Goal: Transaction & Acquisition: Purchase product/service

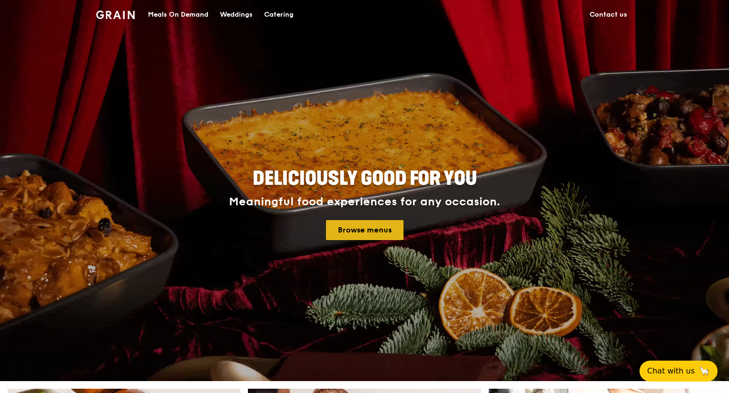
click at [369, 228] on link "Browse menus" at bounding box center [365, 230] width 78 height 20
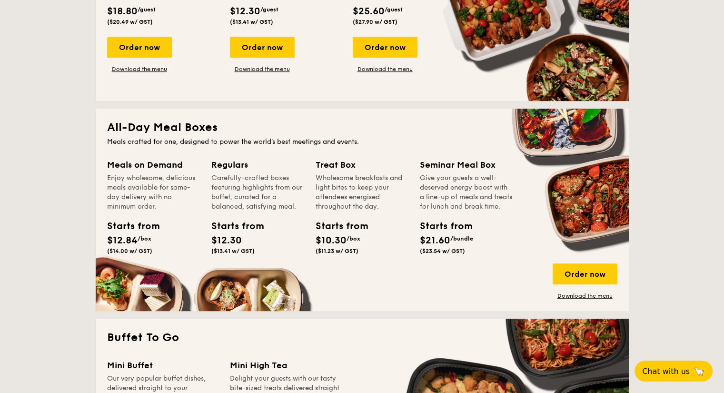
scroll to position [571, 0]
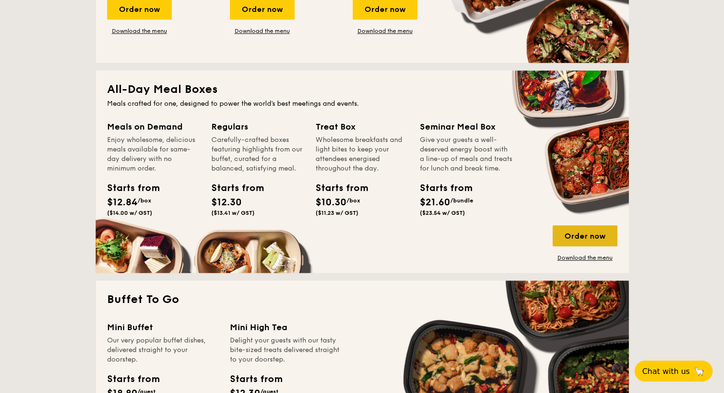
click at [574, 238] on div "Order now" at bounding box center [585, 235] width 65 height 21
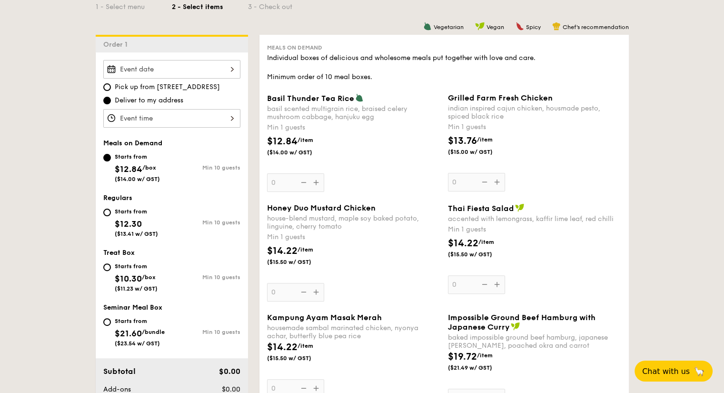
scroll to position [238, 0]
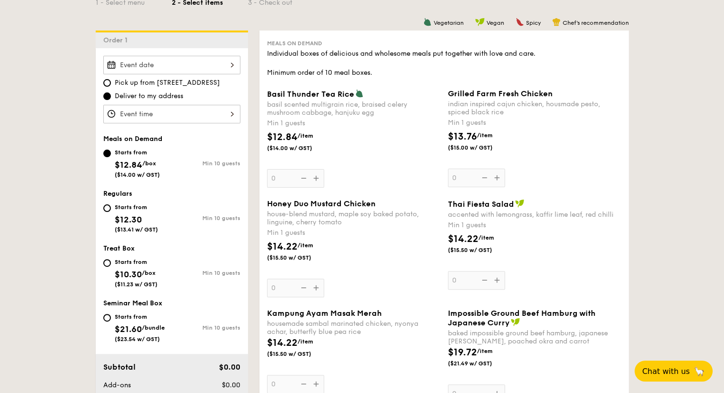
click at [313, 289] on div "Honey Duo Mustard Chicken house-blend mustard, maple soy baked potato, linguine…" at bounding box center [353, 248] width 173 height 98
click at [313, 289] on input "0" at bounding box center [295, 287] width 57 height 19
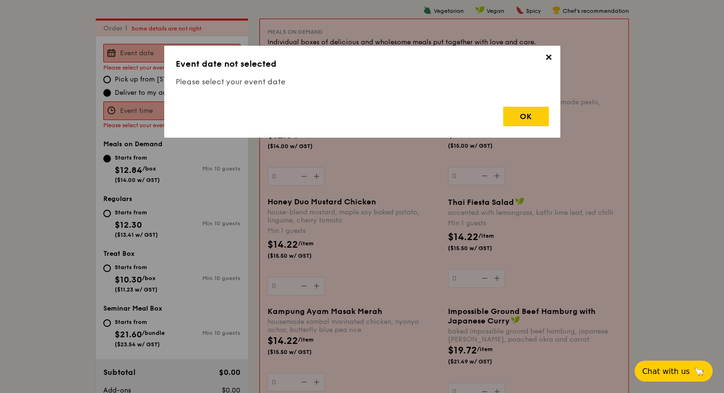
scroll to position [254, 0]
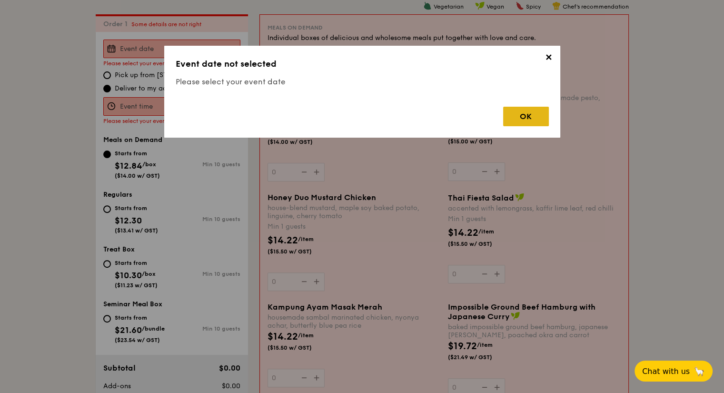
click at [515, 115] on div "OK" at bounding box center [526, 117] width 46 height 20
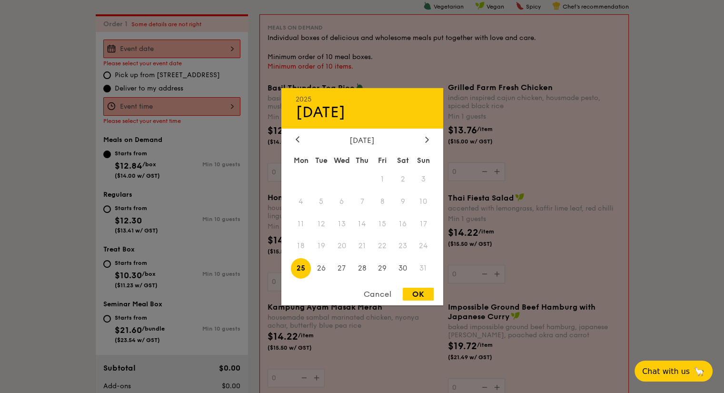
click at [222, 47] on div "2025 Aug [DATE] Tue Wed Thu Fri Sat Sun 1 2 3 4 5 6 7 8 9 10 11 12 13 14 15 16 …" at bounding box center [171, 49] width 137 height 19
click at [428, 136] on icon at bounding box center [427, 139] width 4 height 6
click at [296, 136] on icon at bounding box center [298, 139] width 4 height 6
click at [364, 224] on span "18" at bounding box center [362, 223] width 20 height 20
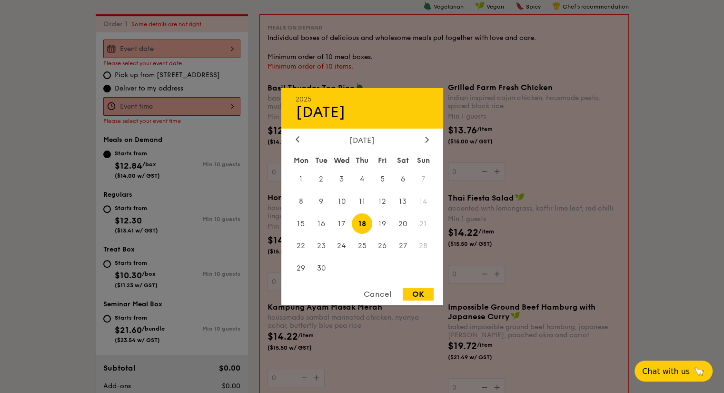
click at [420, 295] on div "OK" at bounding box center [418, 293] width 31 height 13
type input "[DATE]"
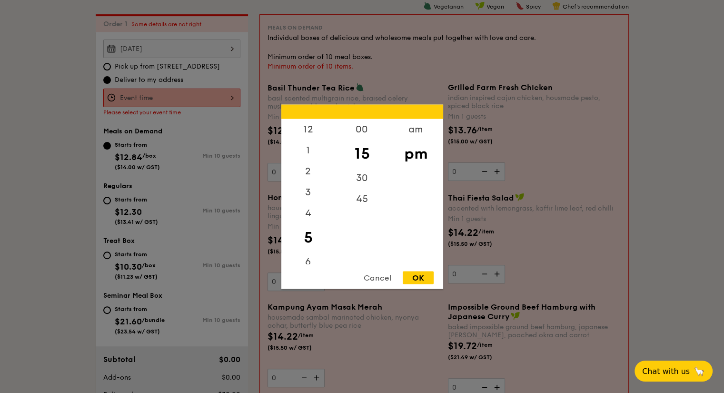
click at [227, 97] on div "12 1 2 3 4 5 6 7 8 9 10 11 00 15 30 45 am pm Cancel OK" at bounding box center [171, 98] width 137 height 19
click at [311, 133] on div "12" at bounding box center [308, 133] width 54 height 28
click at [357, 129] on div "00" at bounding box center [362, 133] width 54 height 28
click at [417, 275] on div "OK" at bounding box center [418, 277] width 31 height 13
type input "12:00PM"
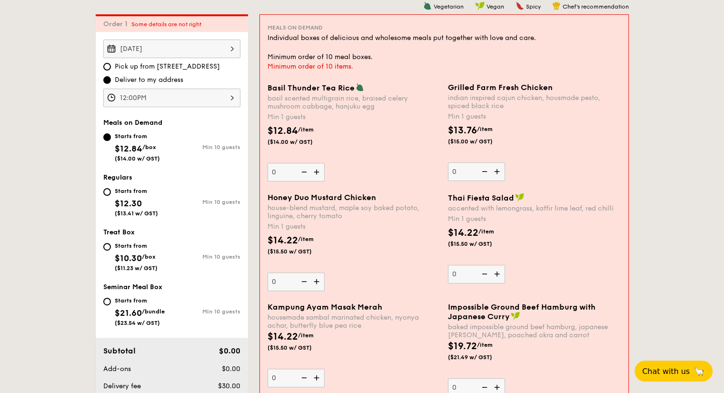
click at [318, 281] on img at bounding box center [317, 281] width 14 height 18
click at [318, 281] on input "0" at bounding box center [295, 281] width 57 height 19
click at [318, 281] on img at bounding box center [317, 281] width 14 height 18
click at [318, 281] on input "1" at bounding box center [295, 281] width 57 height 19
click at [318, 281] on img at bounding box center [317, 281] width 14 height 18
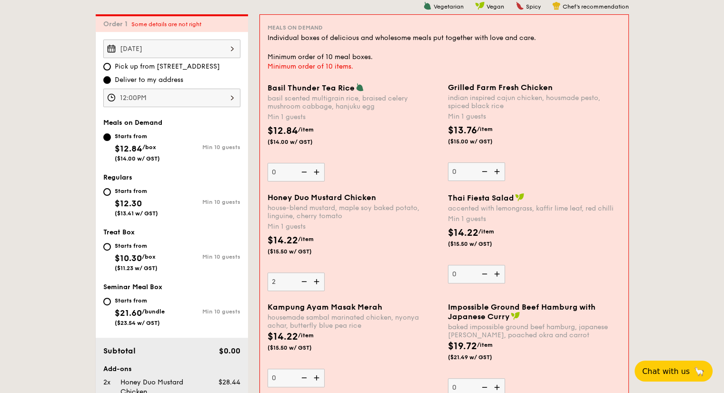
click at [318, 281] on input "2" at bounding box center [295, 281] width 57 height 19
click at [318, 281] on img at bounding box center [317, 281] width 14 height 18
click at [318, 281] on input "3" at bounding box center [295, 281] width 57 height 19
click at [318, 281] on img at bounding box center [317, 281] width 14 height 18
click at [318, 281] on input "4" at bounding box center [295, 281] width 57 height 19
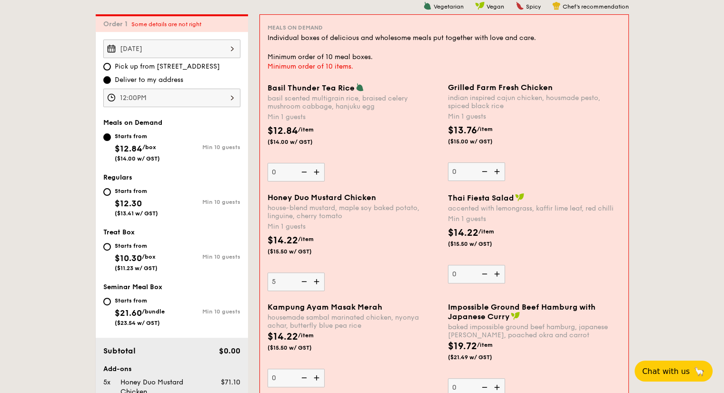
click at [318, 281] on img at bounding box center [317, 281] width 14 height 18
click at [318, 281] on input "5" at bounding box center [295, 281] width 57 height 19
click at [318, 281] on img at bounding box center [317, 281] width 14 height 18
click at [318, 281] on input "6" at bounding box center [295, 281] width 57 height 19
click at [318, 281] on img at bounding box center [317, 281] width 14 height 18
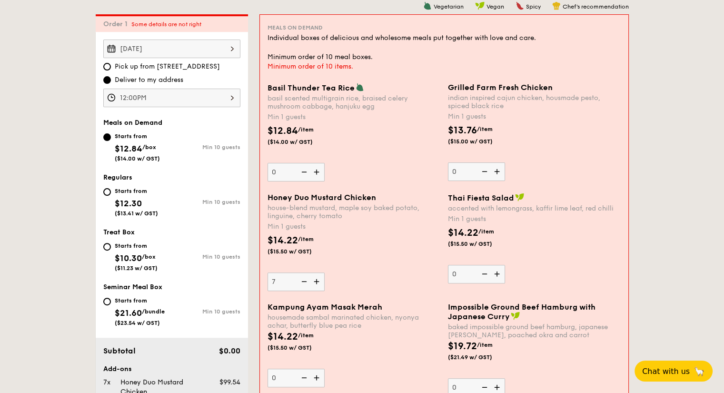
click at [318, 281] on input "7" at bounding box center [295, 281] width 57 height 19
click at [318, 281] on img at bounding box center [317, 281] width 14 height 18
click at [318, 281] on input "8" at bounding box center [295, 281] width 57 height 19
click at [318, 281] on img at bounding box center [317, 281] width 14 height 18
click at [318, 281] on input "9" at bounding box center [295, 281] width 57 height 19
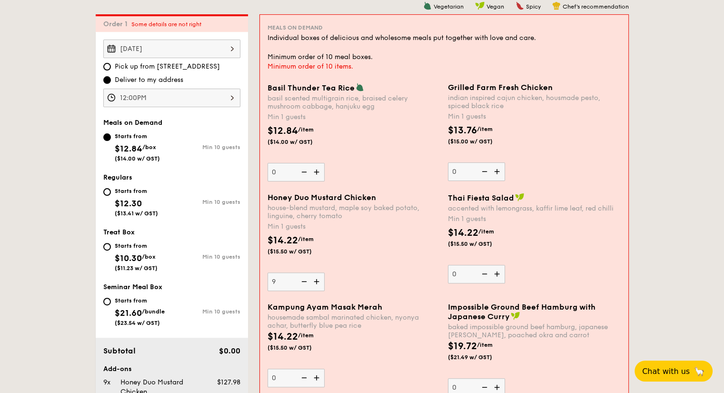
type input "10"
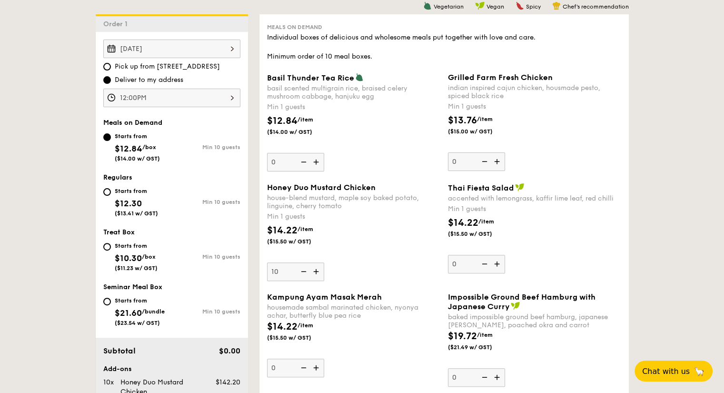
click at [575, 261] on div "Thai Fiesta Salad accented with lemongrass, kaffir lime leaf, red chilli Min 1 …" at bounding box center [534, 228] width 173 height 90
click at [505, 261] on input "0" at bounding box center [476, 264] width 57 height 19
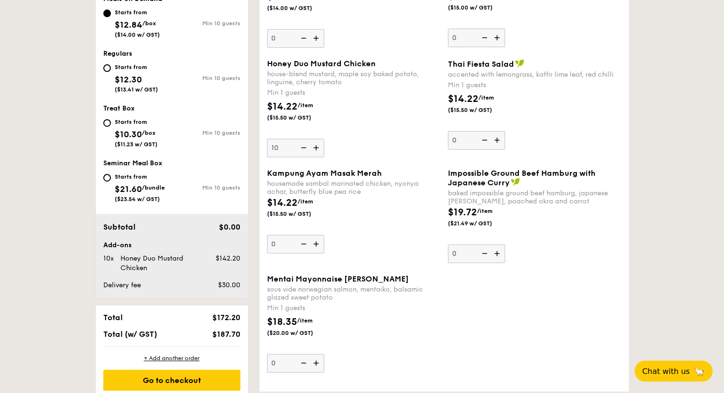
scroll to position [540, 0]
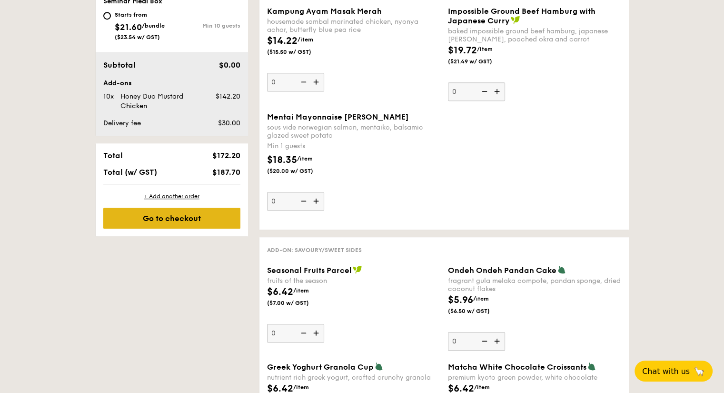
click at [165, 219] on div "Go to checkout" at bounding box center [171, 218] width 137 height 21
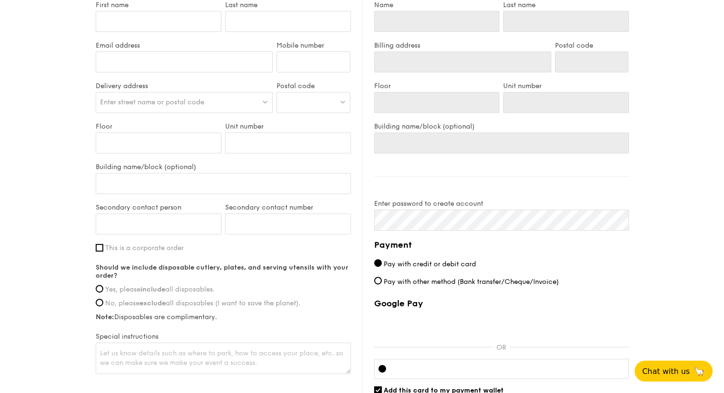
scroll to position [385, 0]
